Goal: Information Seeking & Learning: Find specific fact

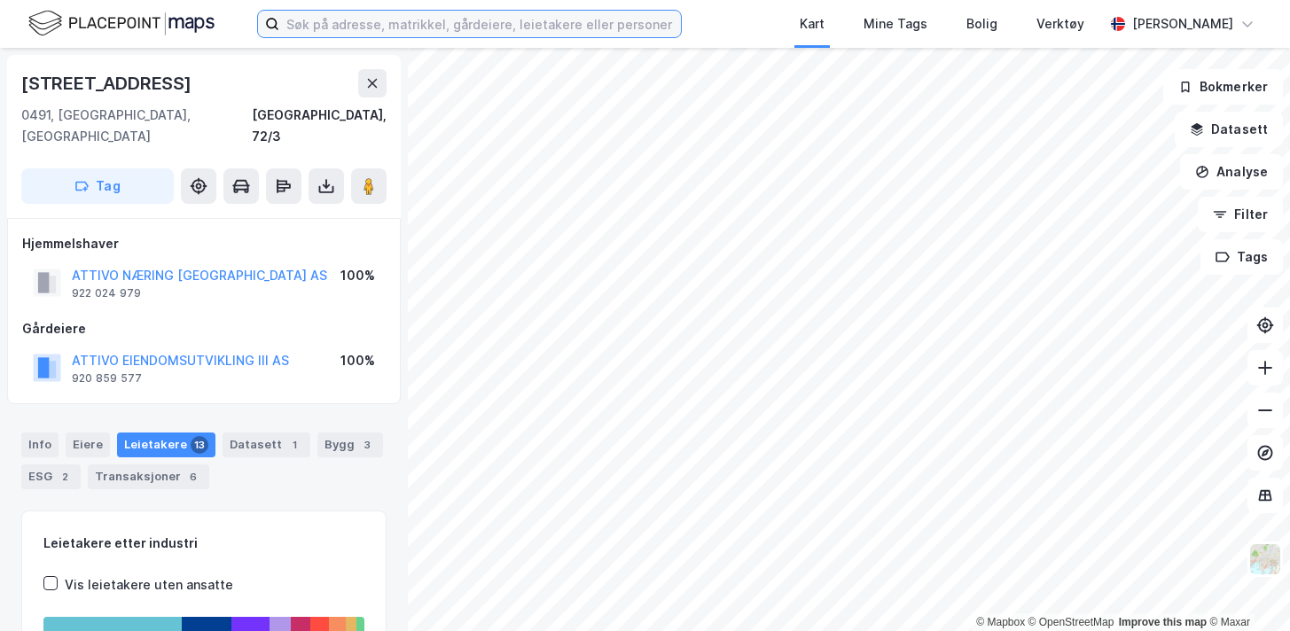
click at [617, 28] on input at bounding box center [479, 24] width 401 height 27
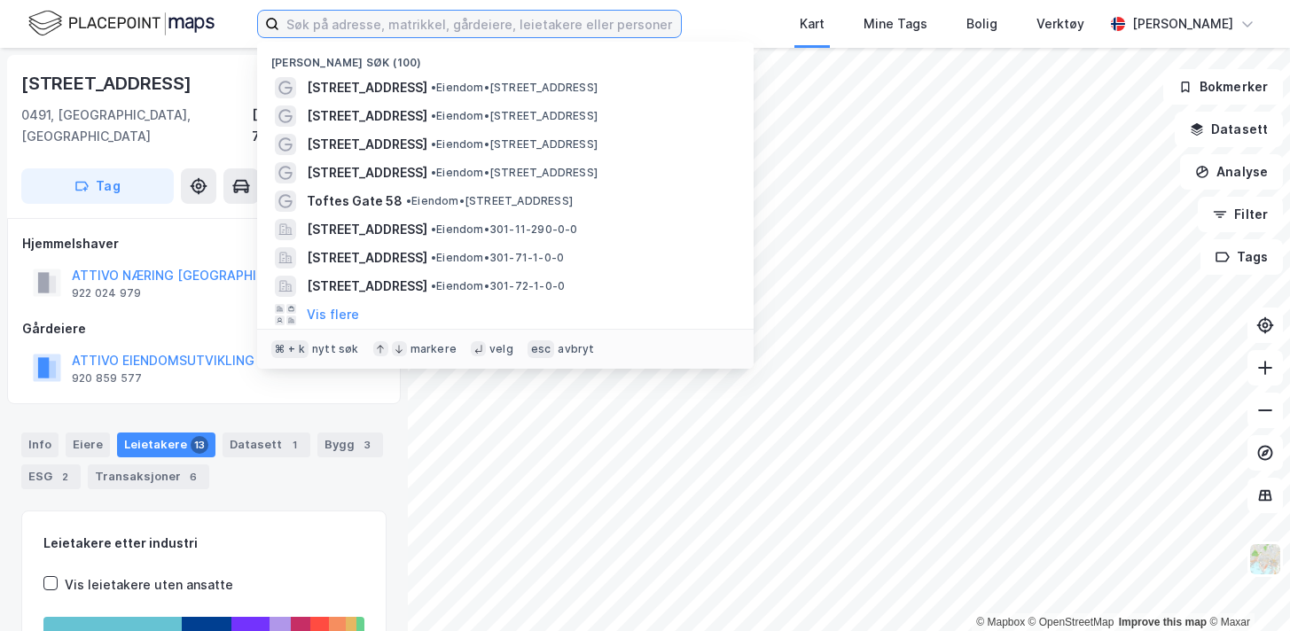
click at [653, 24] on input at bounding box center [479, 24] width 401 height 27
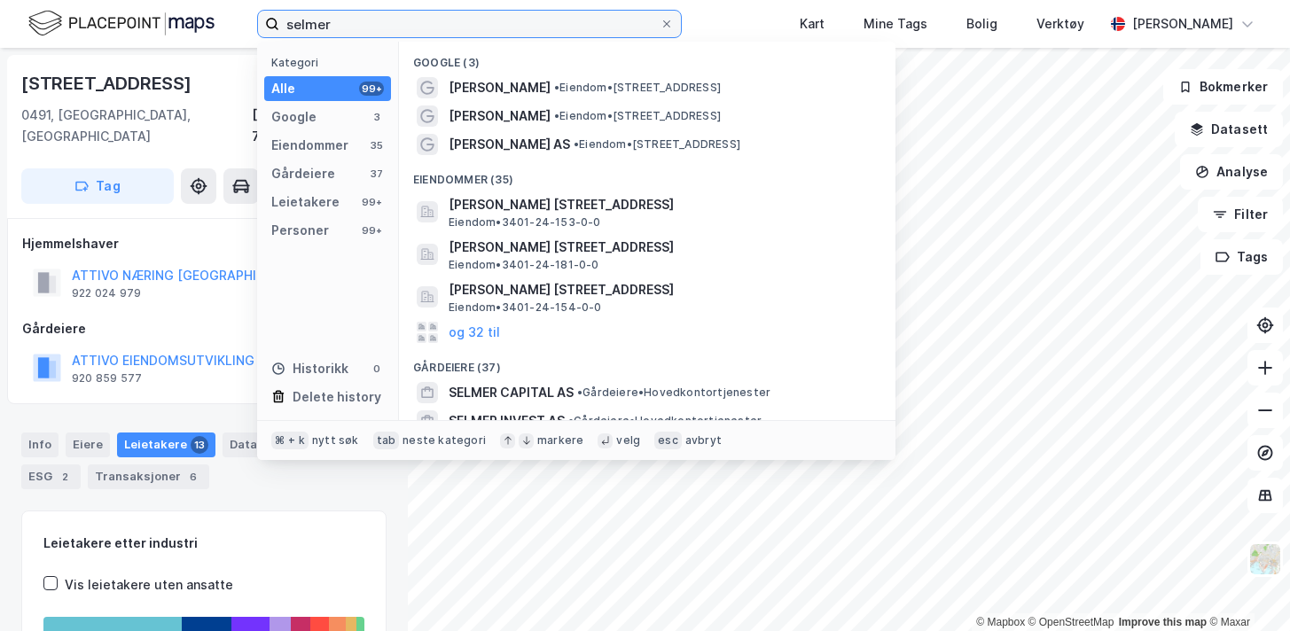
drag, startPoint x: 429, startPoint y: 29, endPoint x: 237, endPoint y: 19, distance: 192.6
click at [237, 19] on div "selmer Kategori Alle 99+ Google 3 Eiendommer 35 Gårdeiere 37 Leietakere 99+ Per…" at bounding box center [645, 24] width 1290 height 48
type input "selmer"
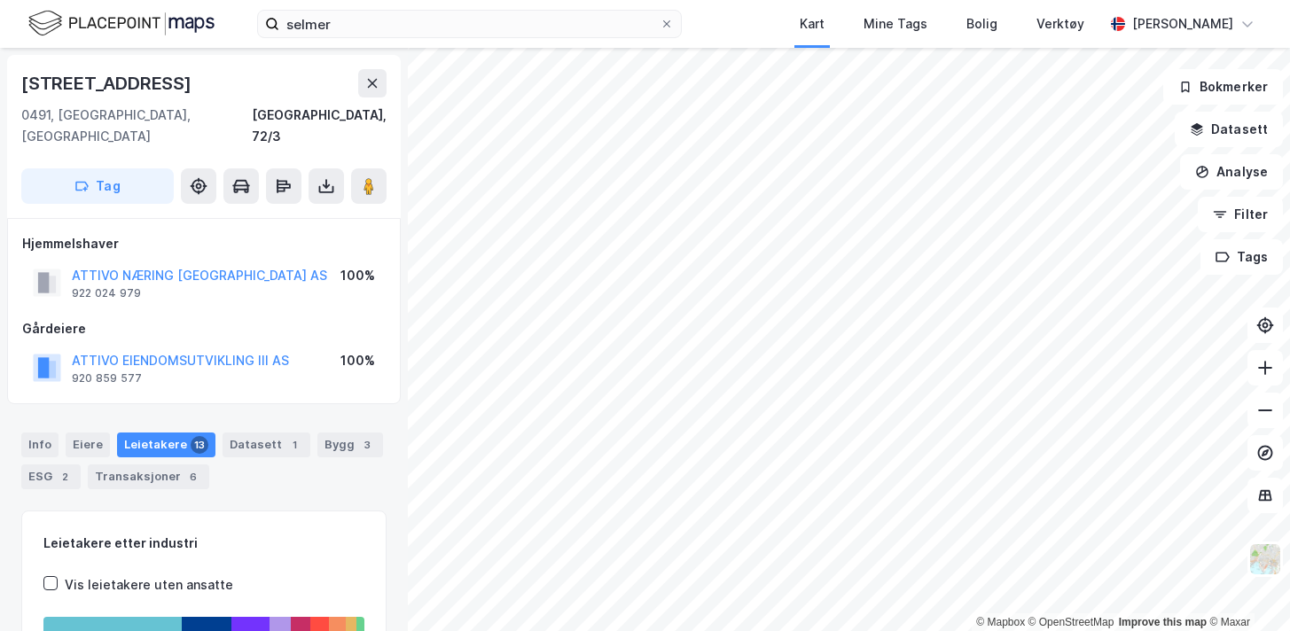
click at [236, 19] on div "selmer Kart Mine Tags Bolig Verktøy [PERSON_NAME]" at bounding box center [645, 24] width 1290 height 48
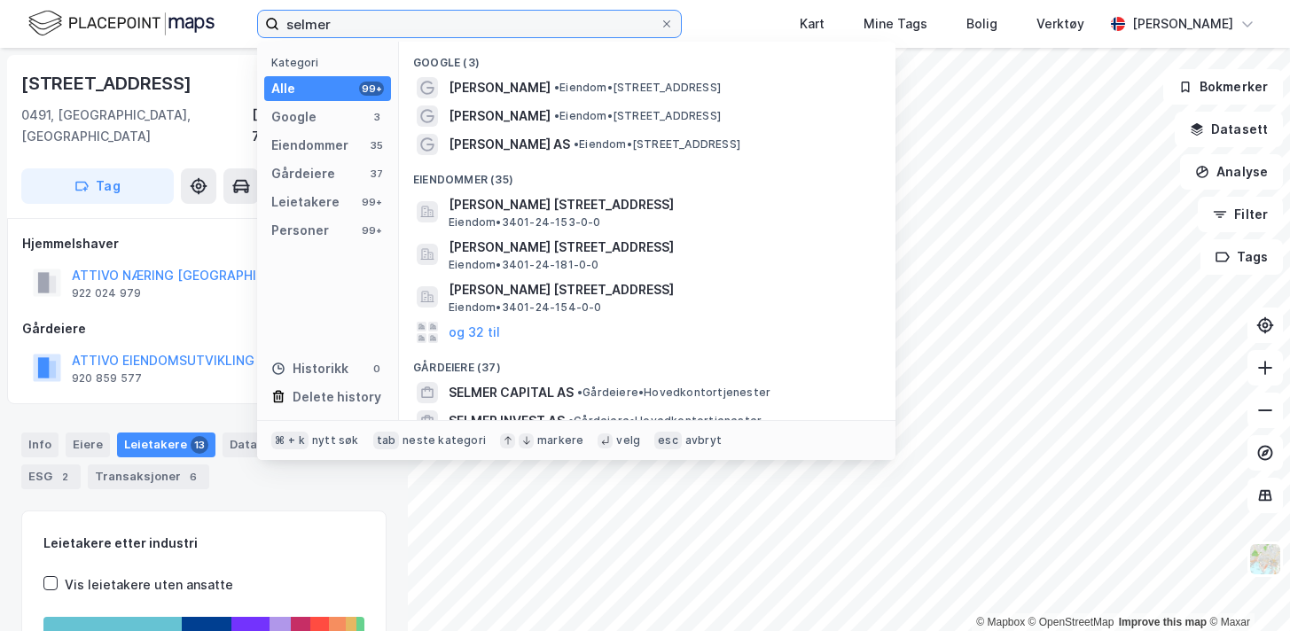
drag, startPoint x: 346, startPoint y: 24, endPoint x: 243, endPoint y: 24, distance: 102.8
click at [243, 24] on div "selmer Kategori Alle 99+ Google 3 Eiendommer 35 Gårdeiere 37 Leietakere 99+ Per…" at bounding box center [645, 24] width 1290 height 48
click at [424, 19] on input "selmer" at bounding box center [469, 24] width 380 height 27
